Goal: Task Accomplishment & Management: Complete application form

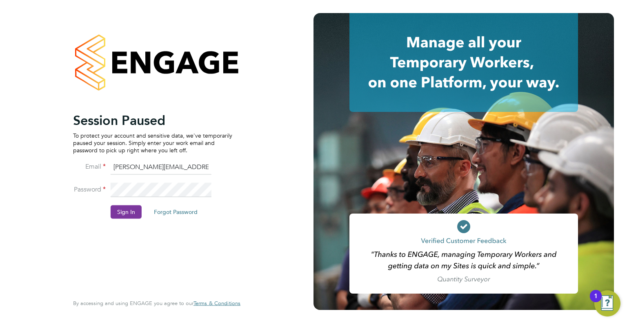
click at [131, 209] on button "Sign In" at bounding box center [126, 211] width 31 height 13
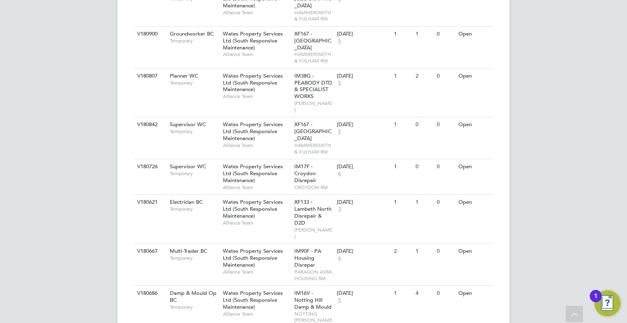
scroll to position [555, 0]
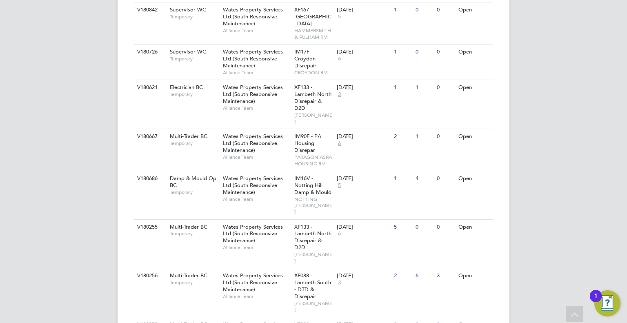
click at [278, 196] on span "Alliance Team" at bounding box center [256, 199] width 67 height 7
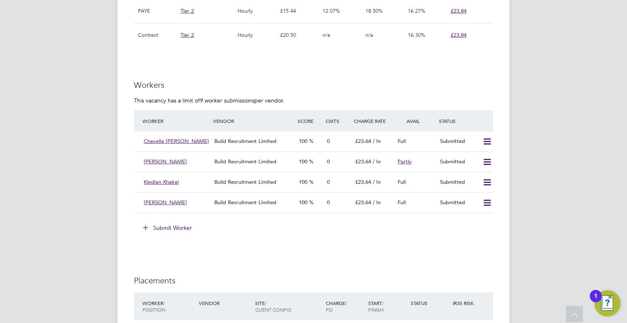
click at [168, 228] on button "Submit Worker" at bounding box center [167, 227] width 61 height 13
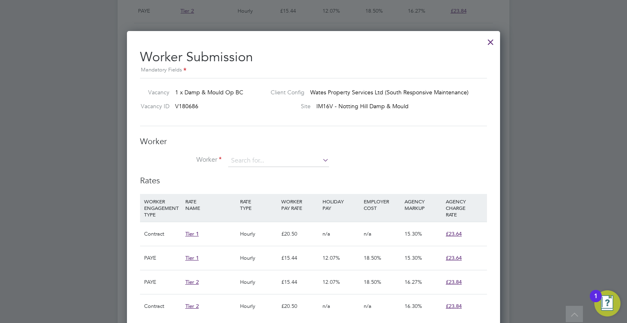
click at [276, 170] on li "Worker" at bounding box center [313, 165] width 347 height 20
click at [259, 150] on div "Worker Worker Worker Engagement Type" at bounding box center [313, 155] width 347 height 39
click at [280, 164] on input at bounding box center [278, 161] width 101 height 12
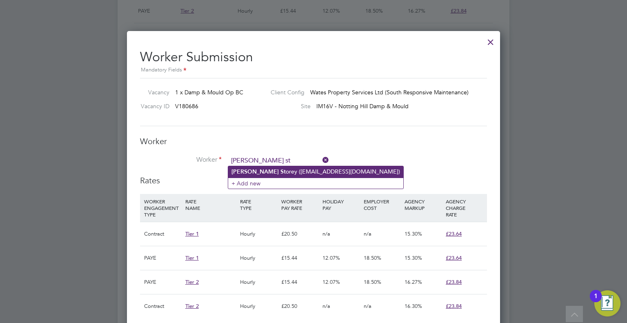
click at [286, 173] on li "Wayne St orey (W.STOREY79@YAHOO.COM)" at bounding box center [315, 171] width 175 height 11
type input "Wayne Storey (W.STOREY79@YAHOO.COM)"
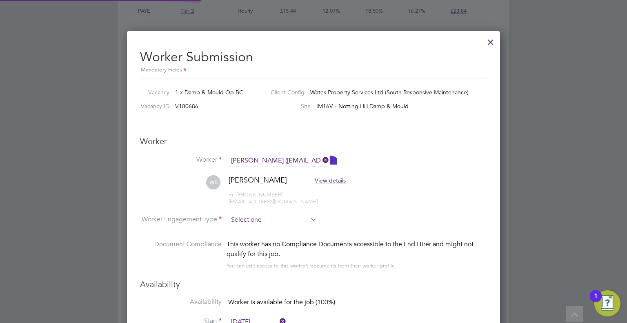
click at [256, 223] on input at bounding box center [272, 220] width 89 height 12
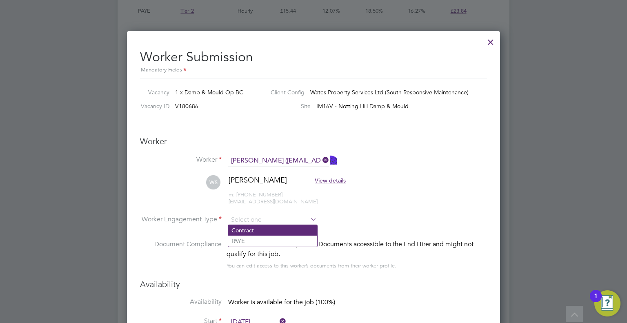
click at [256, 228] on li "Contract" at bounding box center [272, 230] width 89 height 11
type input "Contract"
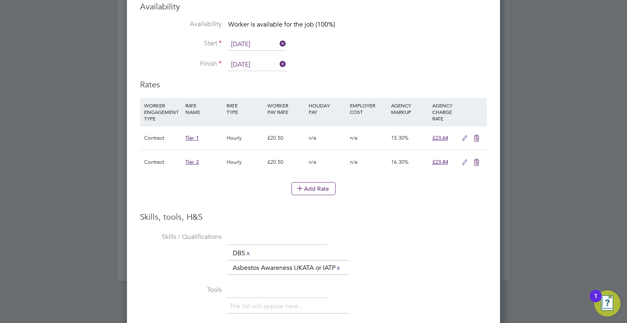
click at [472, 166] on icon at bounding box center [477, 162] width 10 height 7
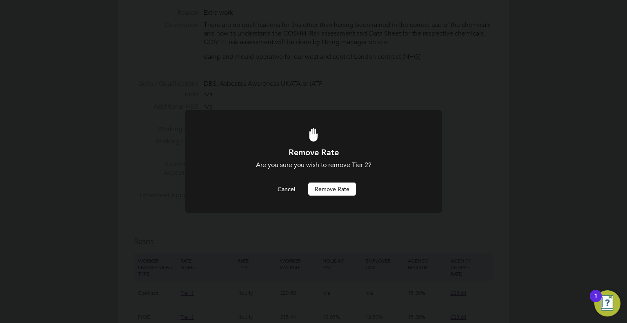
click at [334, 191] on button "Remove rate" at bounding box center [332, 189] width 48 height 13
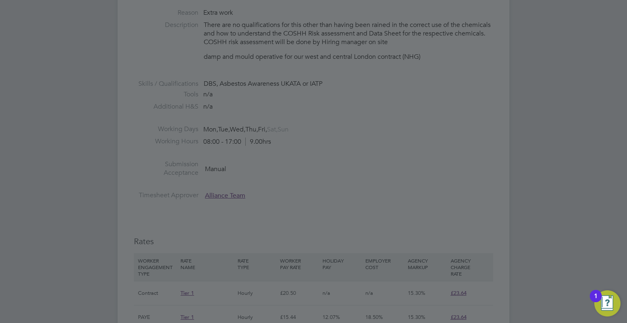
click at [364, 234] on div at bounding box center [313, 161] width 627 height 323
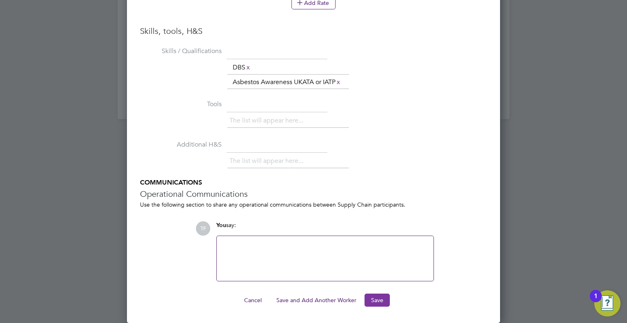
click at [375, 302] on button "Save" at bounding box center [377, 300] width 25 height 13
